Goal: Information Seeking & Learning: Check status

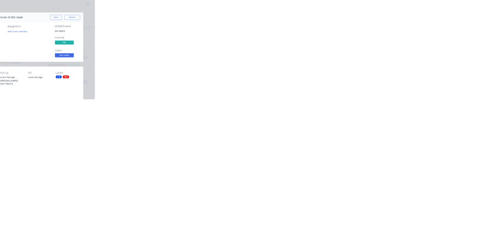
click at [416, 43] on button "Close" at bounding box center [402, 43] width 28 height 12
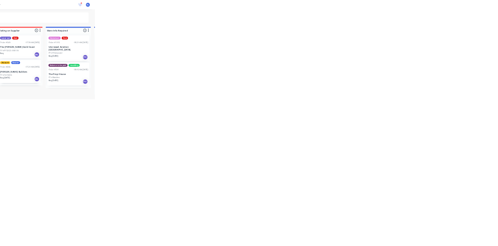
scroll to position [72, 0]
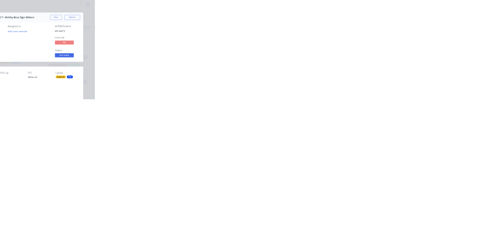
click at [416, 43] on button "Close" at bounding box center [402, 43] width 28 height 12
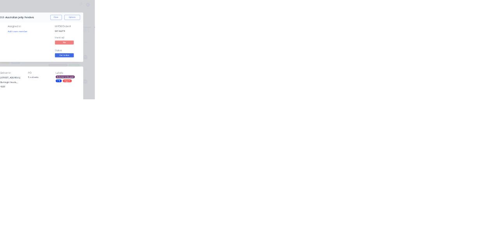
click at [416, 43] on button "Close" at bounding box center [402, 43] width 28 height 12
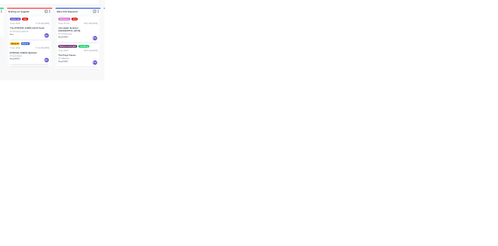
scroll to position [0, 0]
